Goal: Task Accomplishment & Management: Manage account settings

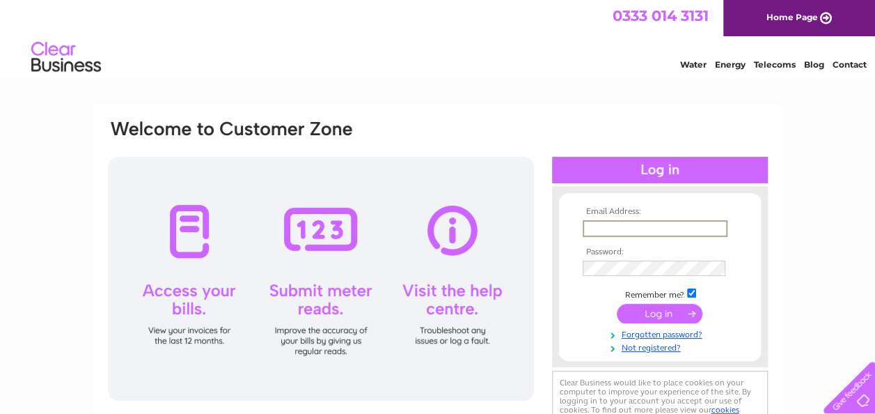
type input "carelinknorthern@gmail.com"
click at [660, 312] on input "submit" at bounding box center [660, 311] width 86 height 19
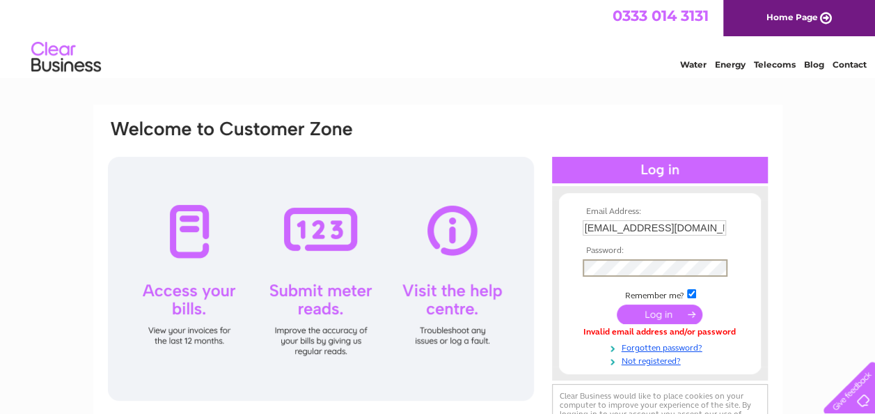
click at [660, 313] on input "submit" at bounding box center [660, 313] width 86 height 19
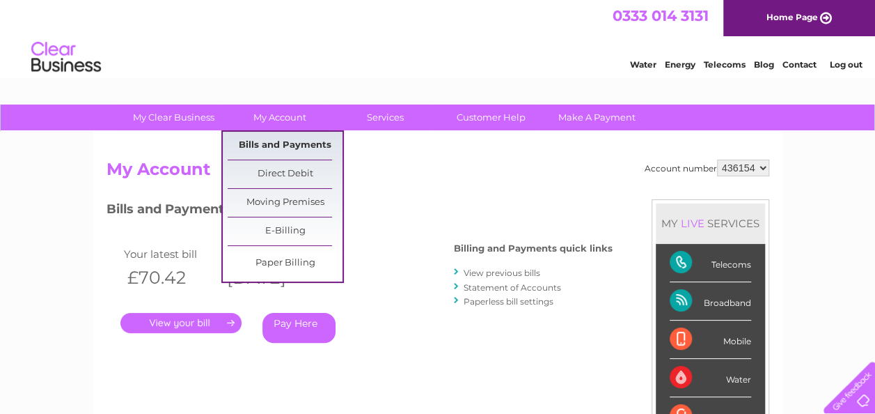
click at [274, 140] on link "Bills and Payments" at bounding box center [285, 146] width 115 height 28
click at [274, 143] on link "Bills and Payments" at bounding box center [285, 146] width 115 height 28
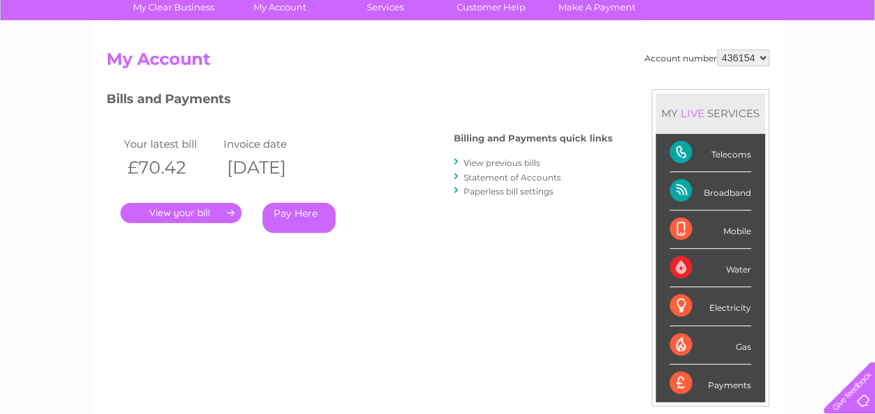
scroll to position [105, 0]
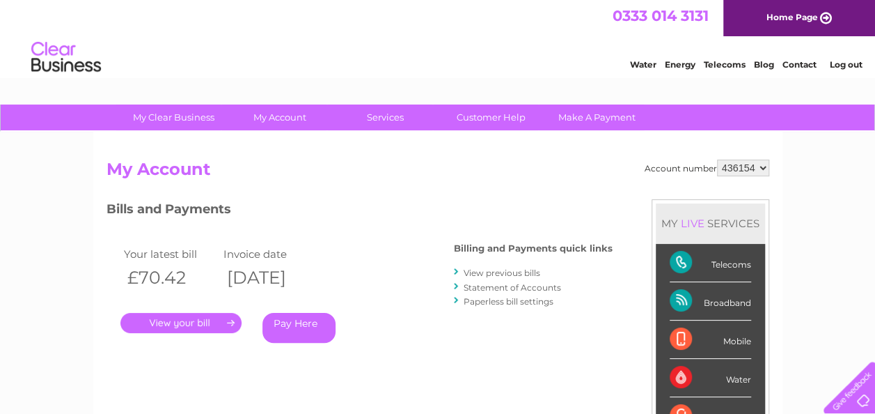
click at [493, 273] on link "View previous bills" at bounding box center [502, 272] width 77 height 10
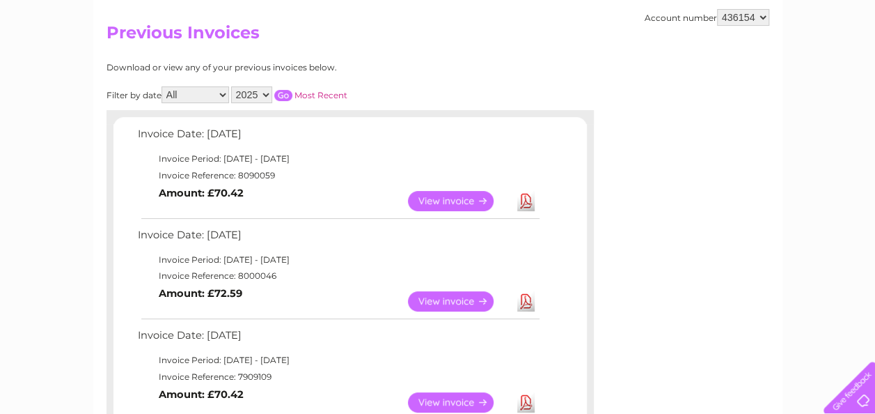
scroll to position [149, 0]
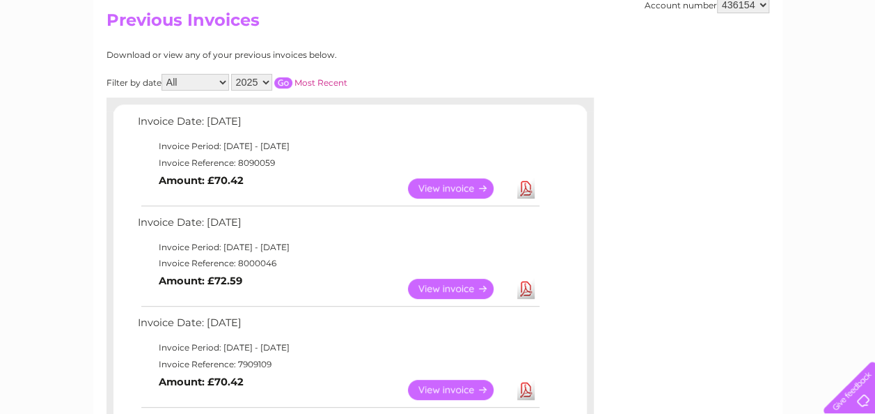
click at [466, 285] on link "View" at bounding box center [459, 288] width 102 height 20
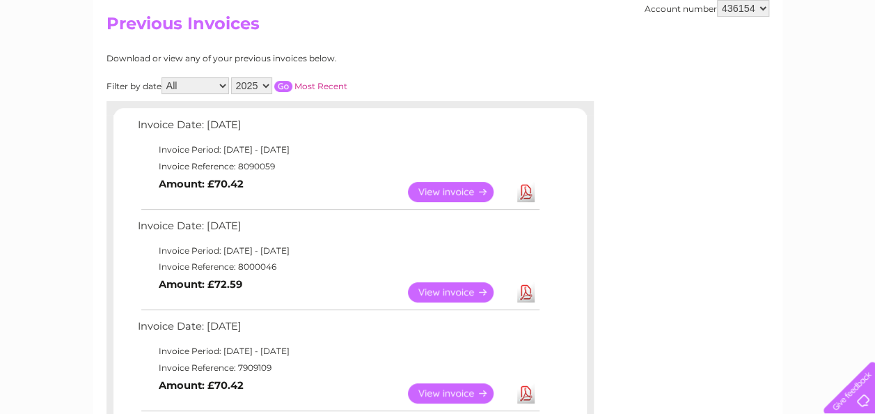
click at [450, 287] on link "View" at bounding box center [459, 292] width 102 height 20
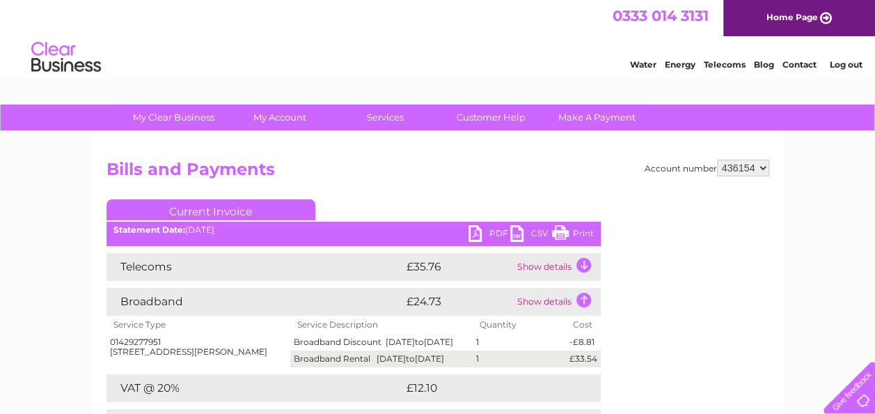
click at [489, 230] on link "PDF" at bounding box center [490, 235] width 42 height 20
click at [473, 228] on link "PDF" at bounding box center [490, 235] width 42 height 20
click at [479, 230] on link "PDF" at bounding box center [490, 235] width 42 height 20
click at [495, 228] on link "PDF" at bounding box center [490, 235] width 42 height 20
click at [494, 235] on link "PDF" at bounding box center [490, 235] width 42 height 20
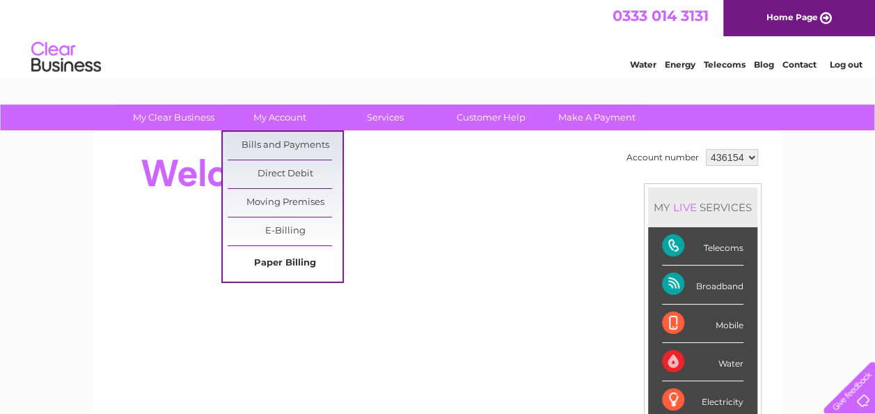
click at [281, 260] on link "Paper Billing" at bounding box center [285, 263] width 115 height 28
click at [293, 142] on link "Bills and Payments" at bounding box center [285, 146] width 115 height 28
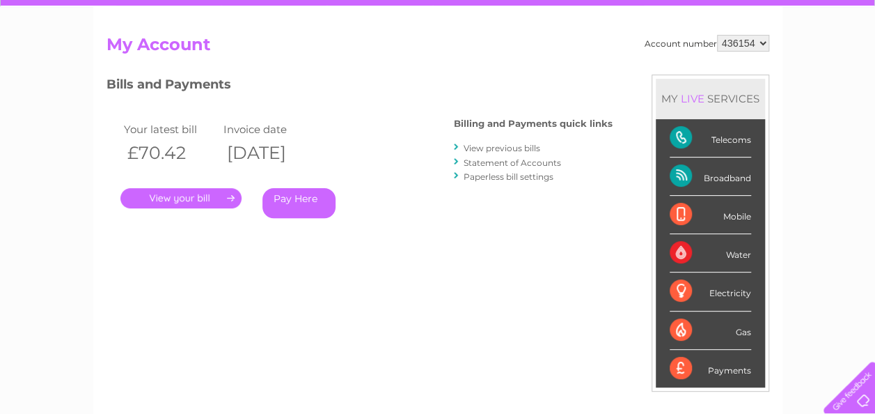
scroll to position [125, 0]
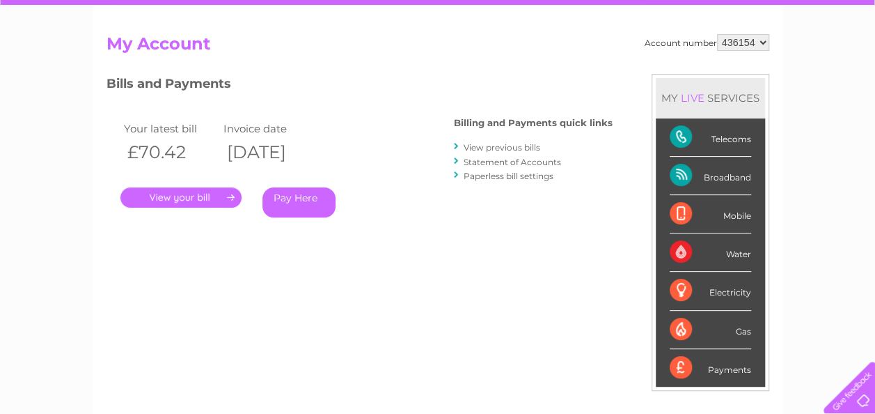
click at [489, 145] on link "View previous bills" at bounding box center [502, 147] width 77 height 10
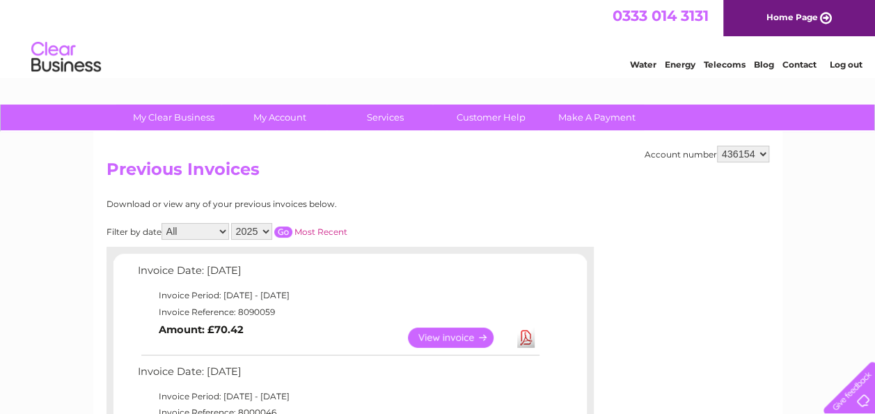
click at [432, 333] on link "View" at bounding box center [459, 337] width 102 height 20
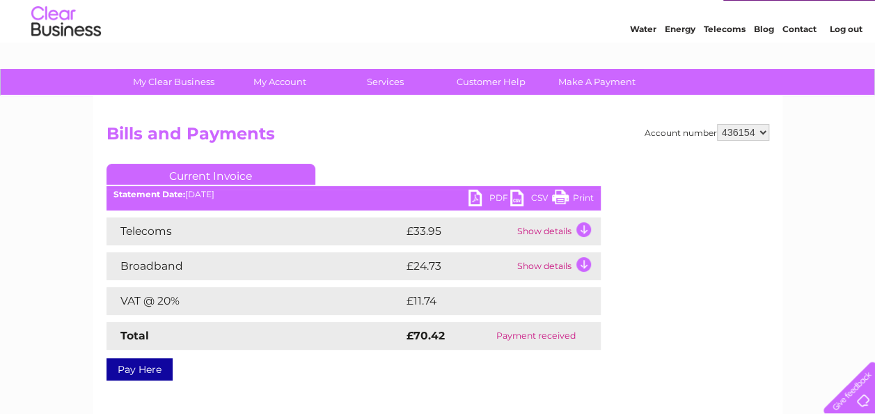
scroll to position [63, 0]
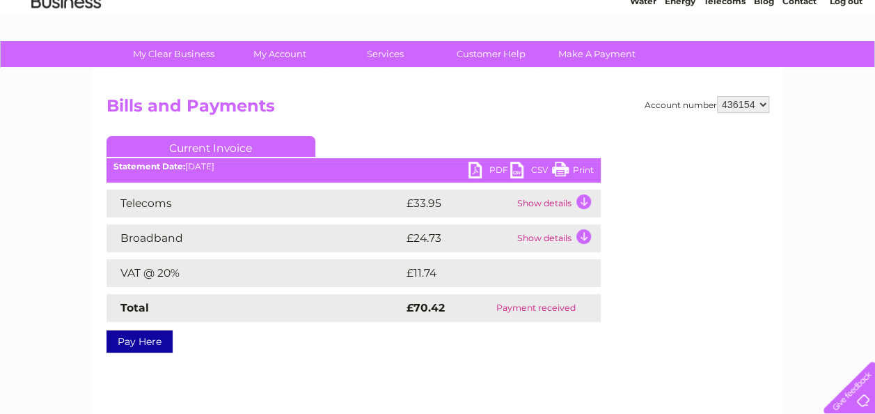
click at [480, 162] on link "PDF" at bounding box center [490, 172] width 42 height 20
click at [486, 164] on link "PDF" at bounding box center [490, 172] width 42 height 20
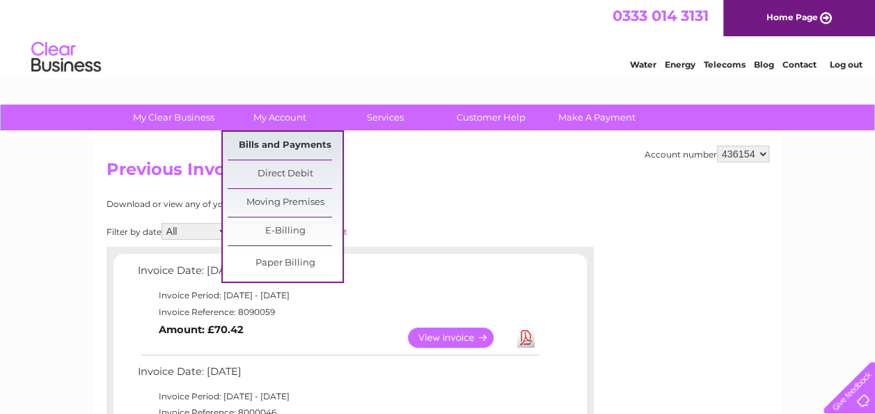
click at [287, 142] on link "Bills and Payments" at bounding box center [285, 146] width 115 height 28
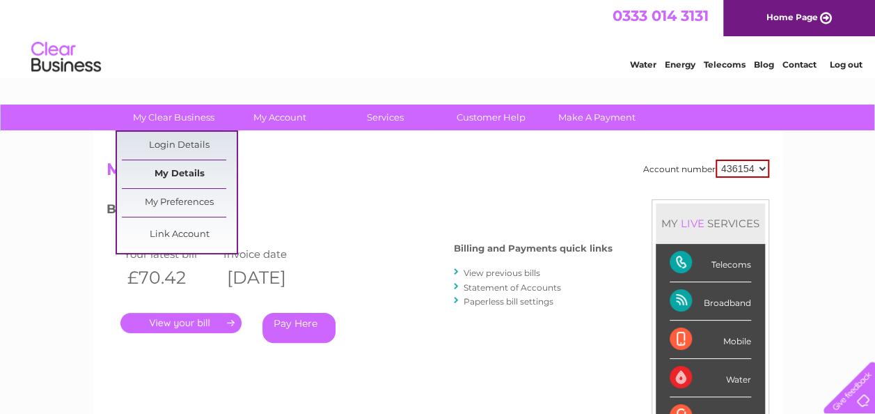
click at [198, 176] on link "My Details" at bounding box center [179, 174] width 115 height 28
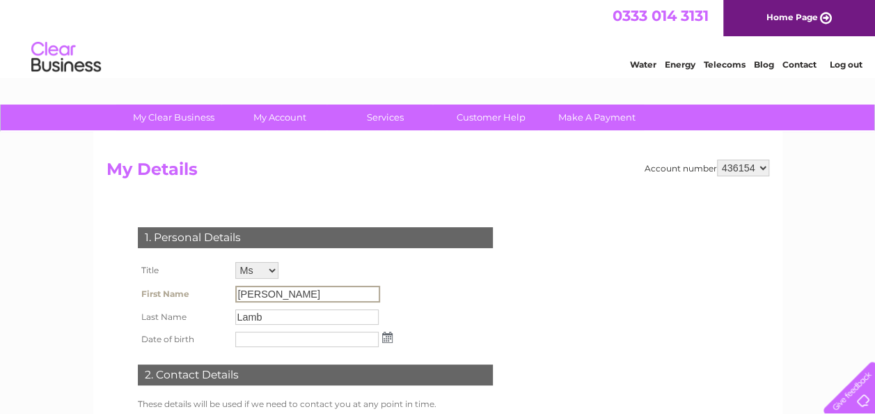
click at [265, 292] on input "[PERSON_NAME]" at bounding box center [307, 293] width 145 height 17
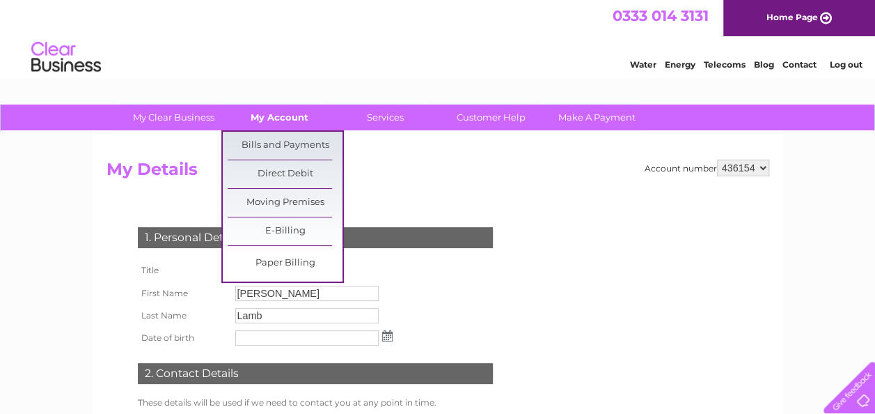
click at [264, 111] on link "My Account" at bounding box center [279, 117] width 115 height 26
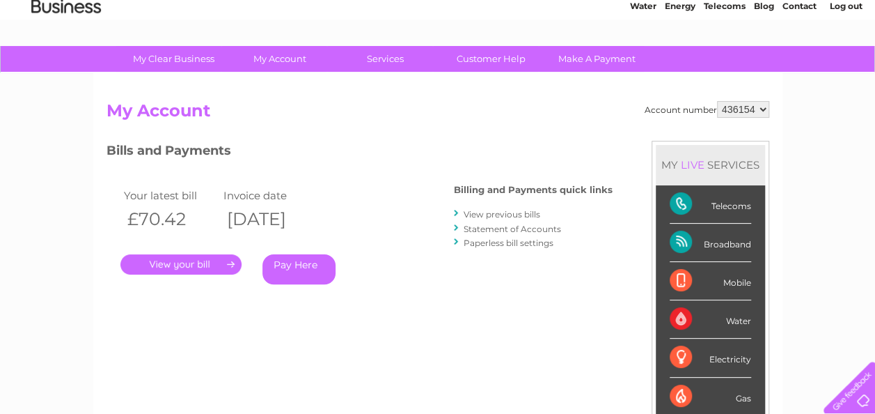
scroll to position [56, 0]
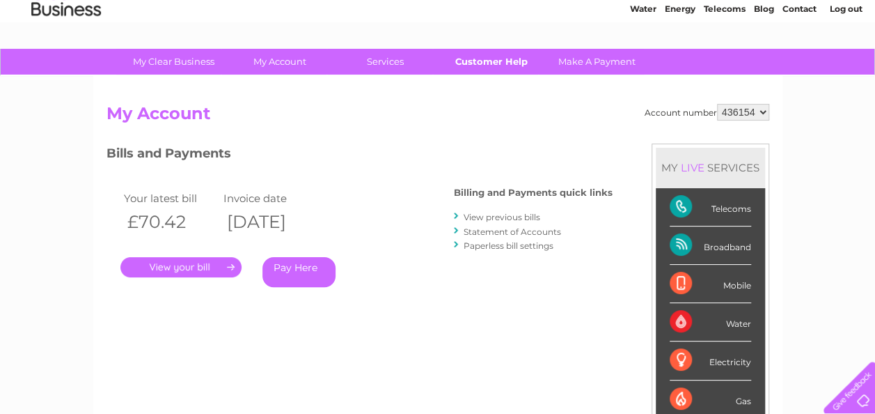
click at [503, 58] on link "Customer Help" at bounding box center [491, 62] width 115 height 26
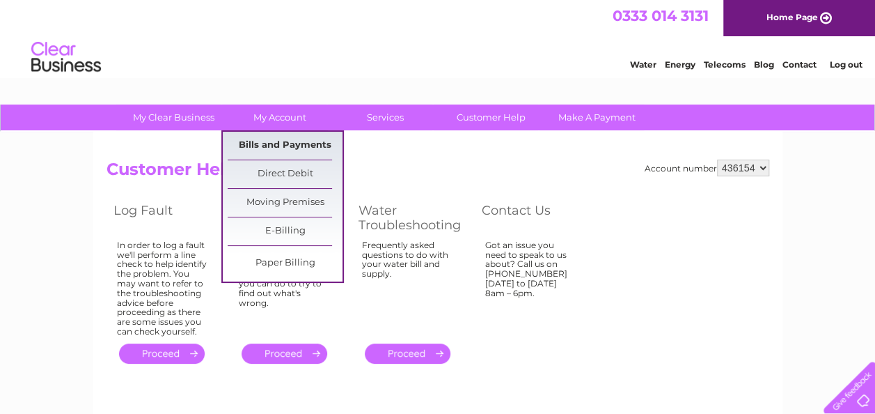
click at [276, 141] on link "Bills and Payments" at bounding box center [285, 146] width 115 height 28
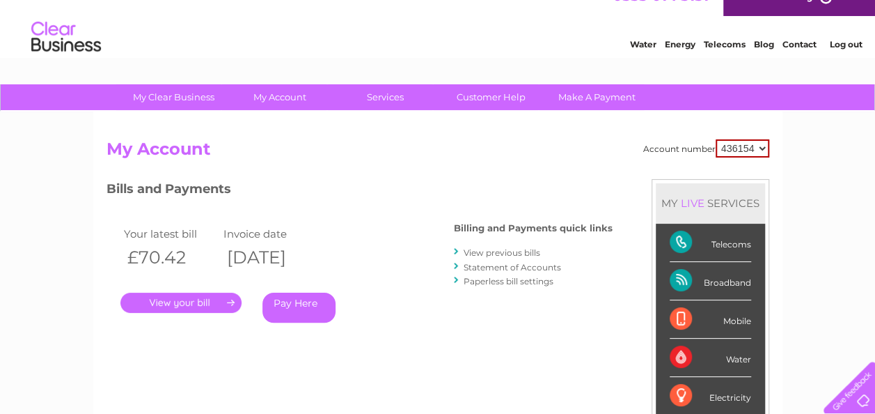
scroll to position [16, 0]
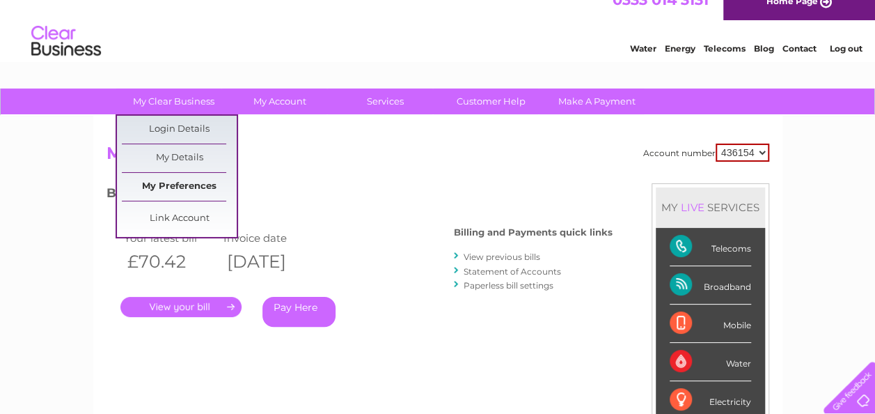
click at [165, 184] on link "My Preferences" at bounding box center [179, 187] width 115 height 28
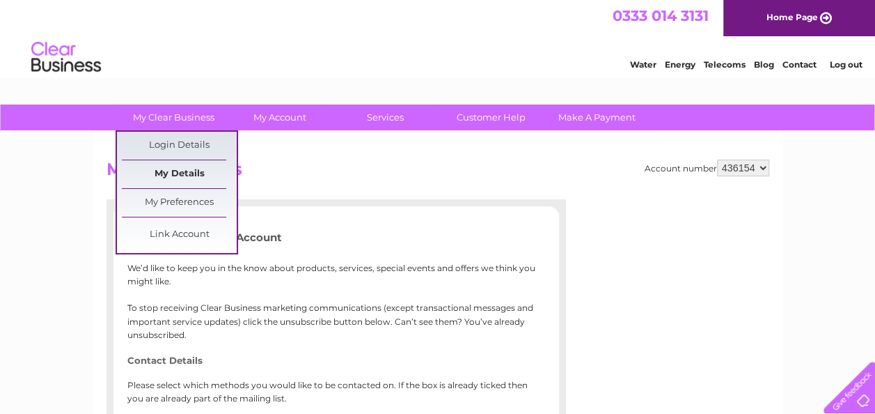
click at [178, 169] on link "My Details" at bounding box center [179, 174] width 115 height 28
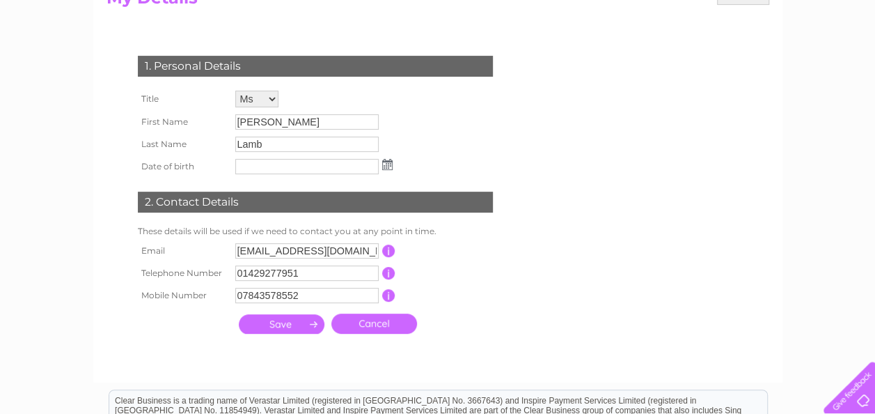
scroll to position [168, 0]
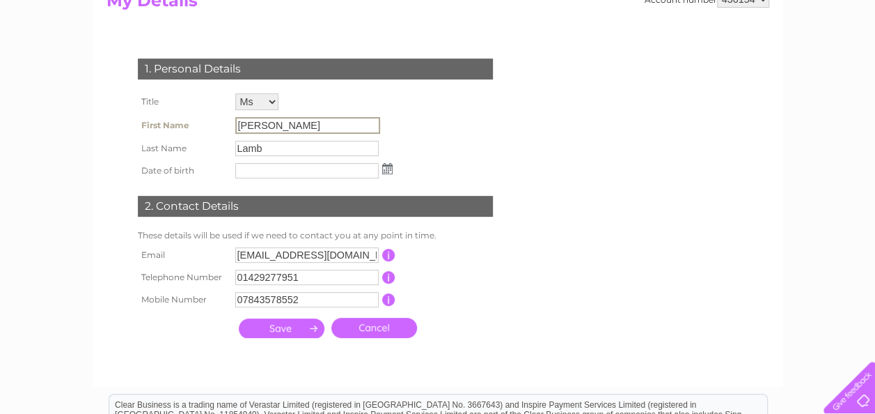
click at [266, 127] on input "[PERSON_NAME]" at bounding box center [307, 125] width 145 height 17
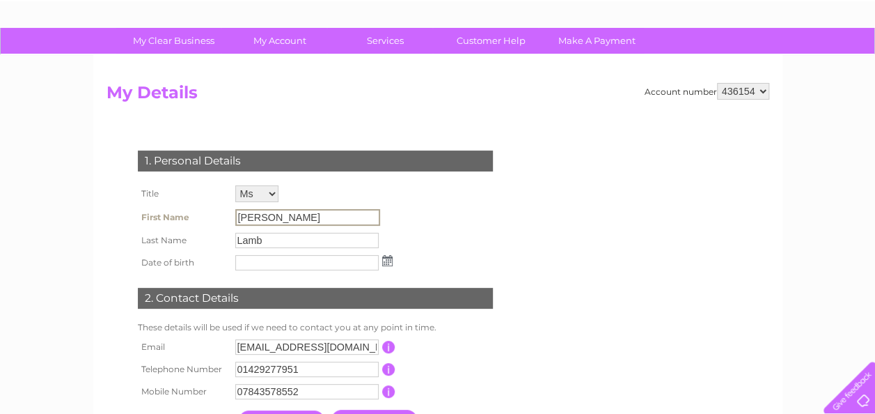
scroll to position [0, 0]
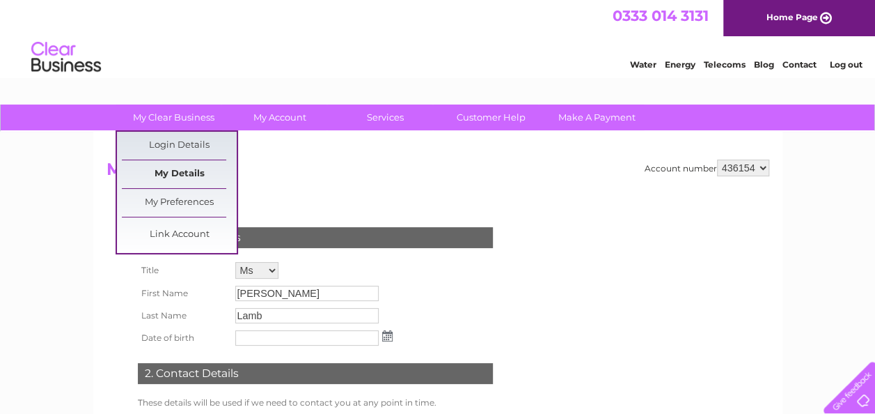
click at [184, 173] on link "My Details" at bounding box center [179, 174] width 115 height 28
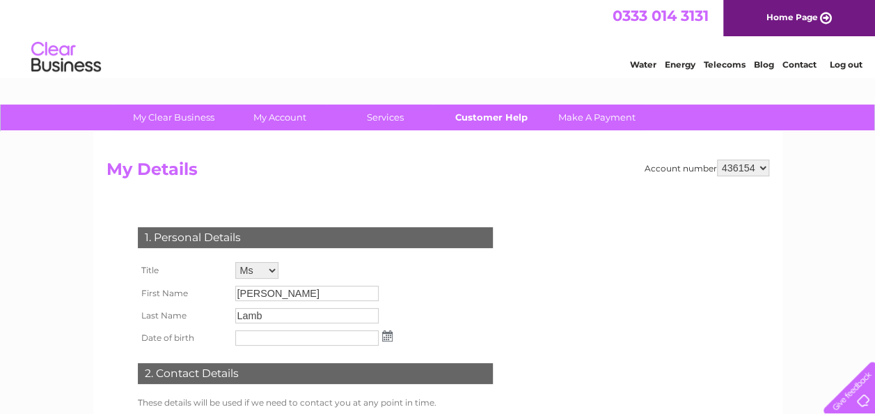
click at [489, 111] on link "Customer Help" at bounding box center [491, 117] width 115 height 26
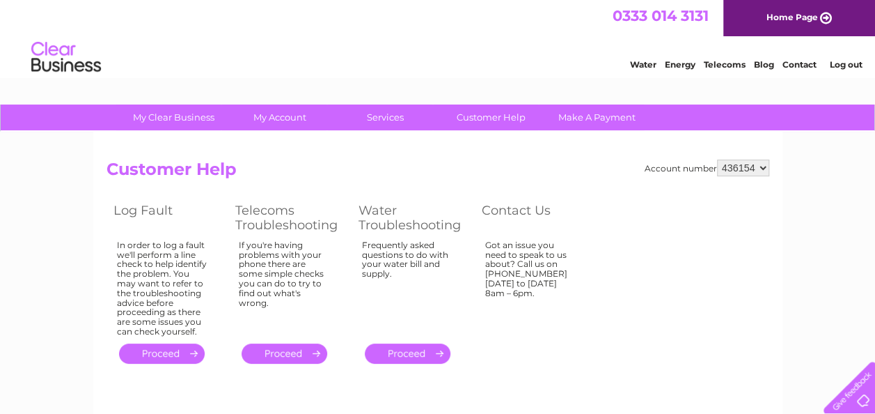
drag, startPoint x: 879, startPoint y: 103, endPoint x: 812, endPoint y: 22, distance: 105.4
